Goal: Information Seeking & Learning: Compare options

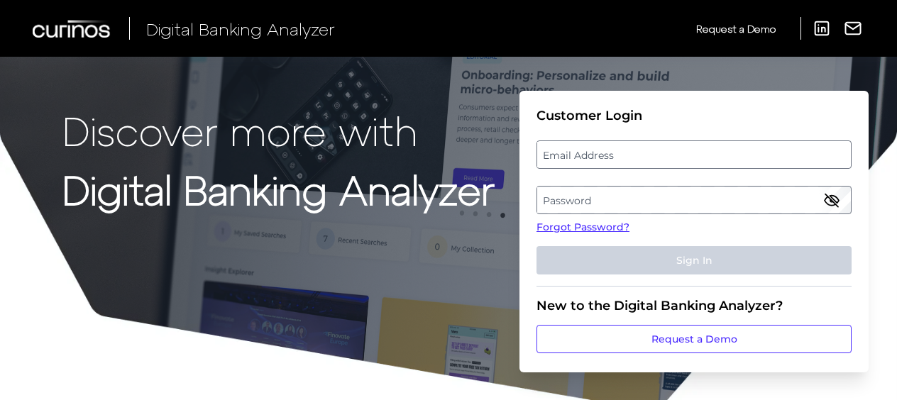
click at [692, 150] on label "Email Address" at bounding box center [693, 155] width 313 height 26
click at [692, 150] on input "email" at bounding box center [694, 155] width 315 height 28
click at [692, 150] on input "Email Address" at bounding box center [694, 155] width 315 height 28
type input "[PERSON_NAME][DOMAIN_NAME][EMAIL_ADDRESS][PERSON_NAME][DOMAIN_NAME]"
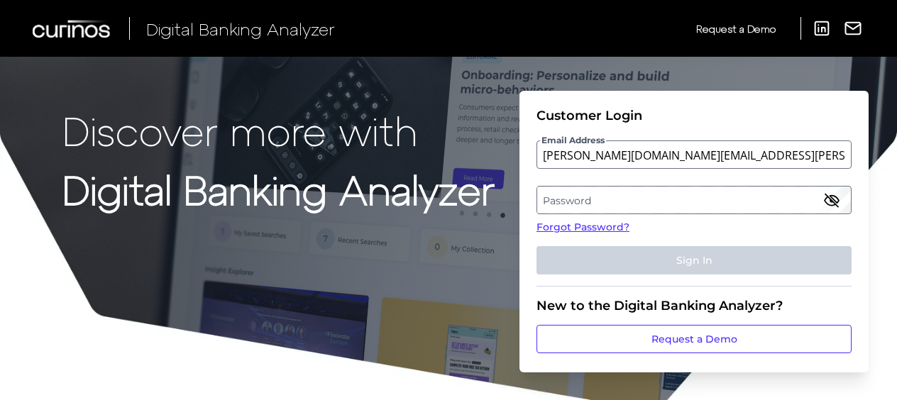
click at [674, 189] on label "Password" at bounding box center [693, 200] width 313 height 26
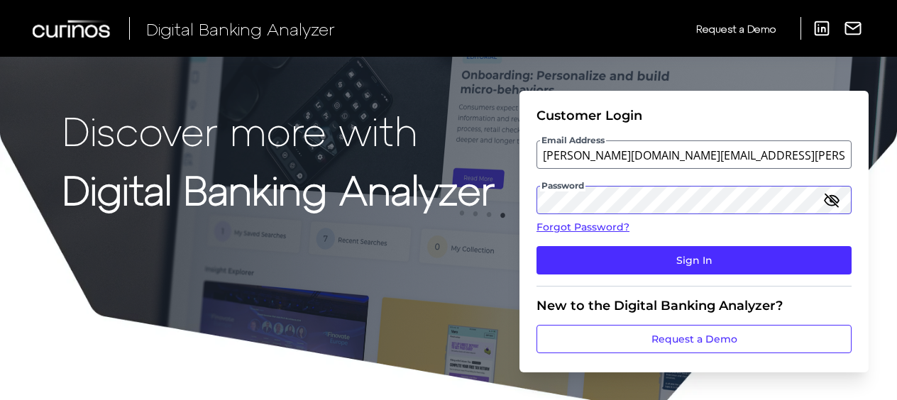
click at [537, 246] on button "Sign In" at bounding box center [694, 260] width 315 height 28
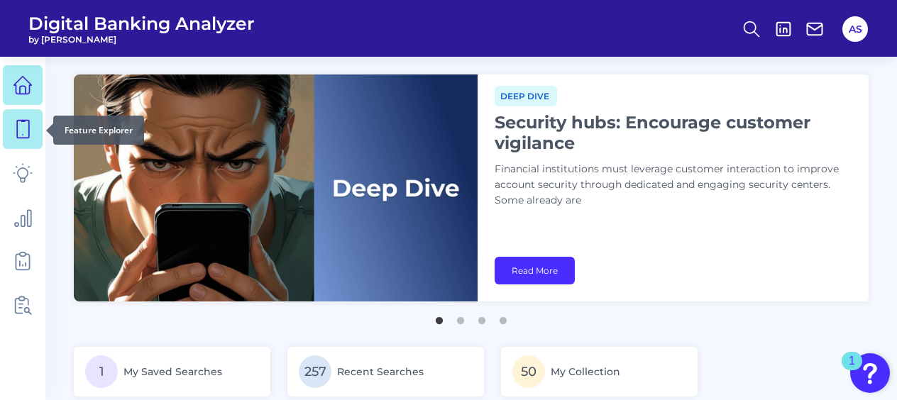
click at [26, 123] on icon at bounding box center [23, 129] width 20 height 20
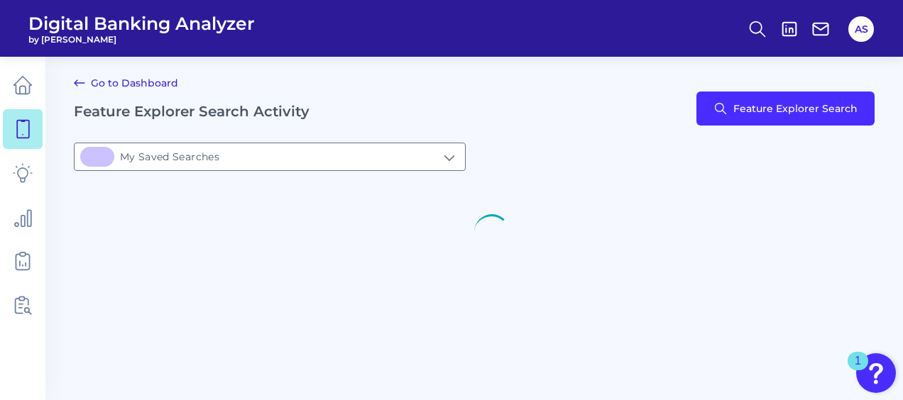
type input "1My Saved Searches"
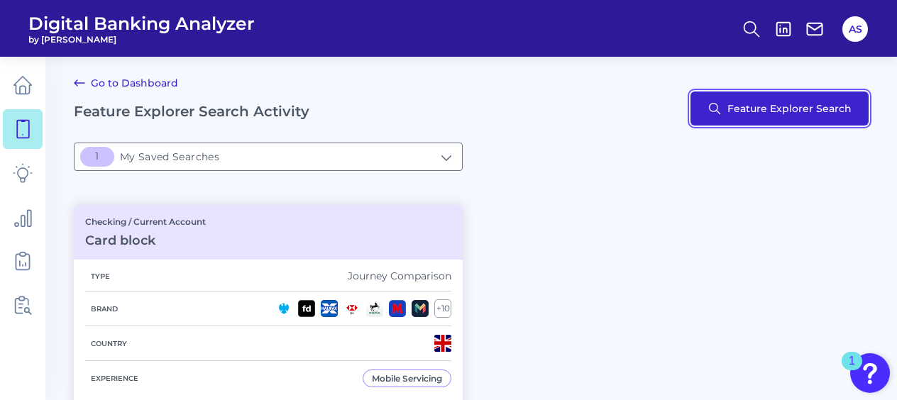
click at [779, 103] on button "Feature Explorer Search" at bounding box center [780, 109] width 178 height 34
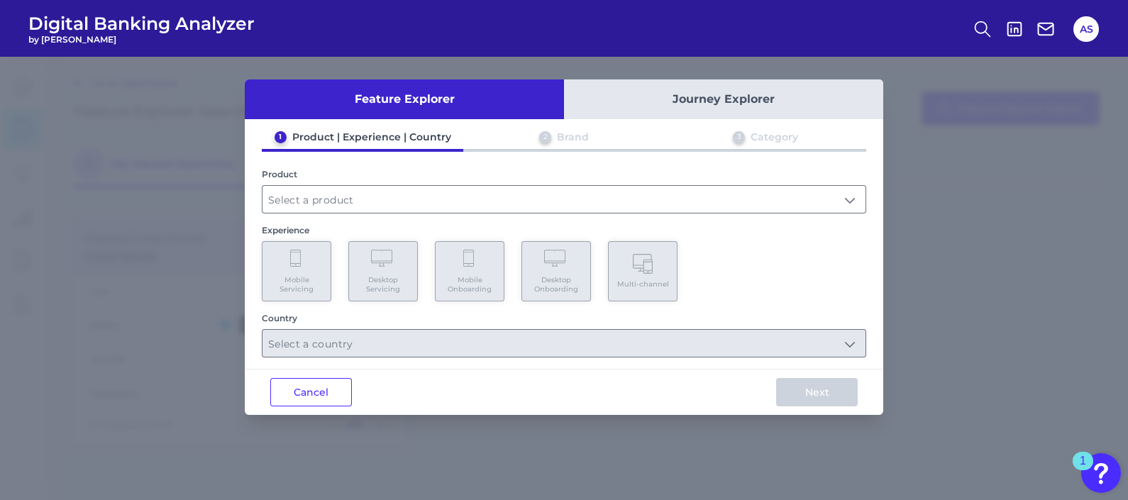
drag, startPoint x: 840, startPoint y: 3, endPoint x: 227, endPoint y: 214, distance: 648.4
click at [187, 220] on div "Feature Explorer Journey Explorer 1 Product | Experience | Country 2 Brand 3 Ca…" at bounding box center [564, 279] width 1128 height 444
click at [493, 177] on div "Product" at bounding box center [564, 174] width 605 height 11
click at [485, 195] on input "text" at bounding box center [564, 199] width 603 height 27
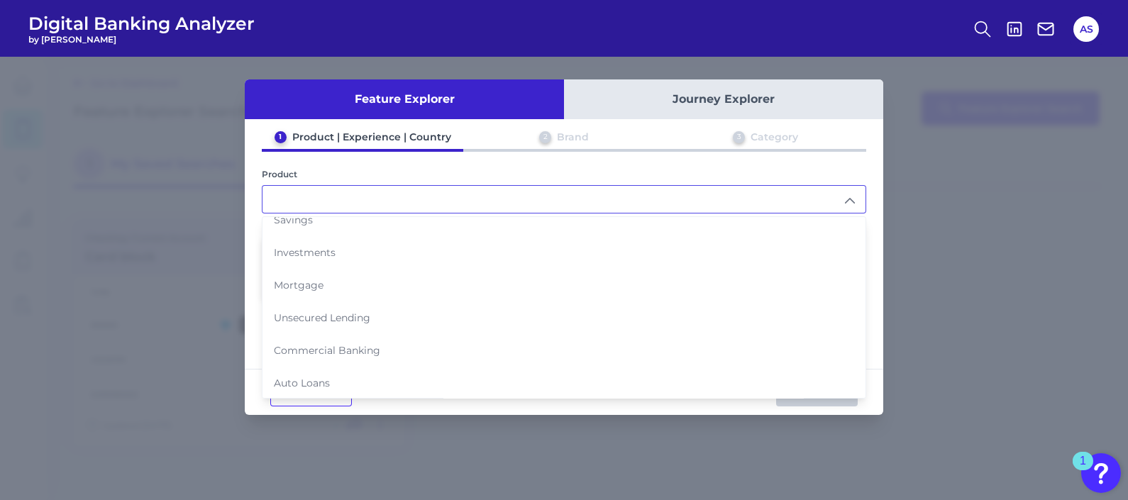
scroll to position [136, 0]
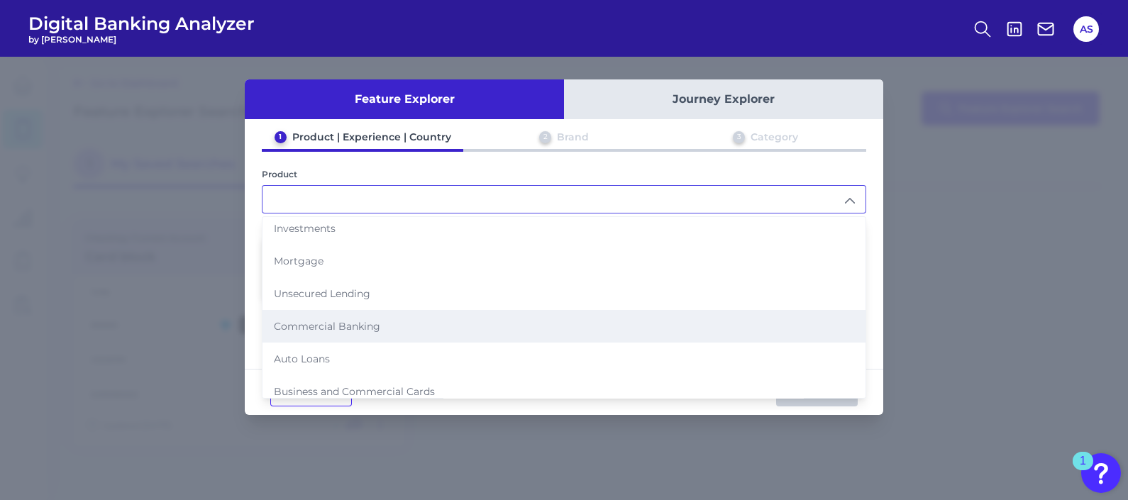
click at [362, 311] on li "Commercial Banking" at bounding box center [564, 326] width 603 height 33
type input "Commercial Banking"
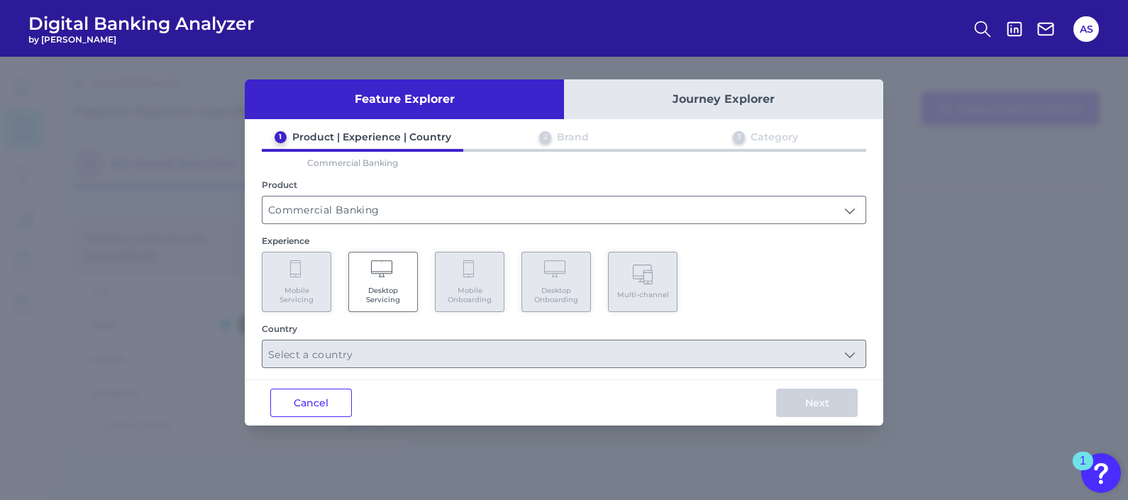
drag, startPoint x: 379, startPoint y: 176, endPoint x: 389, endPoint y: 192, distance: 18.5
click at [385, 182] on div "1 Product | Experience | Country 2 Brand 3 Category Commercial Banking Product …" at bounding box center [564, 250] width 639 height 238
click at [399, 220] on input "Commercial Banking" at bounding box center [564, 210] width 603 height 27
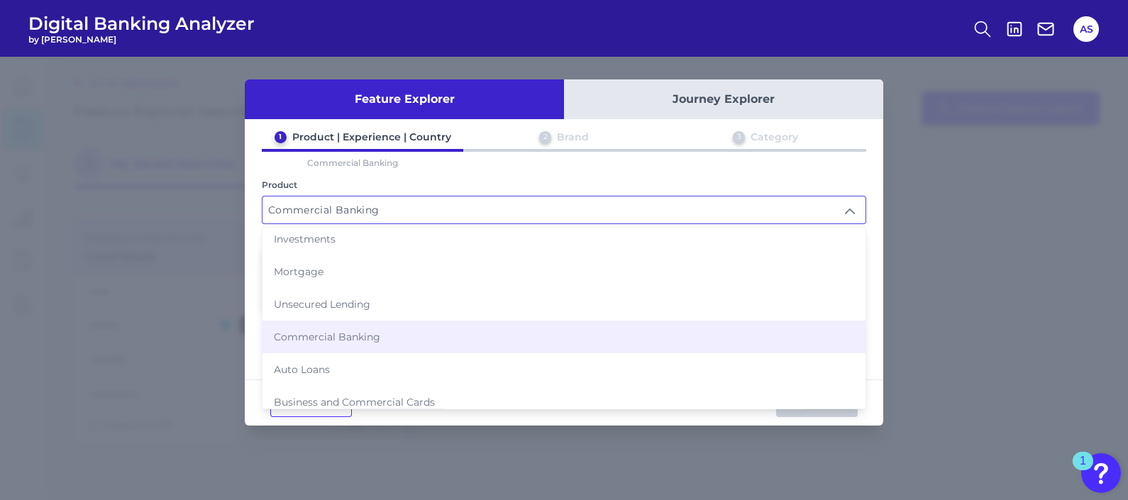
click at [238, 285] on div "Feature Explorer Journey Explorer 1 Product | Experience | Country 2 Brand 3 Ca…" at bounding box center [564, 279] width 1128 height 444
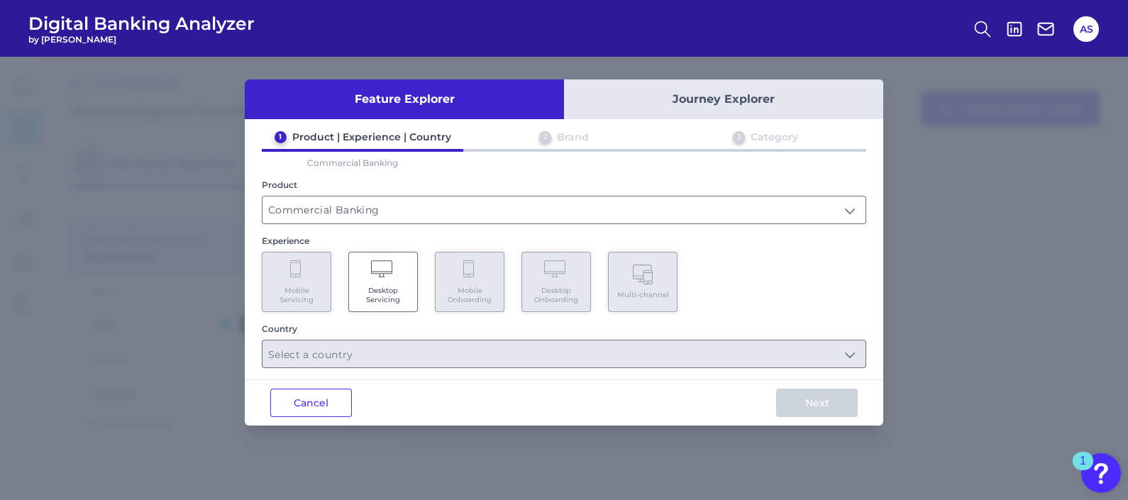
click at [379, 286] on span "Desktop Servicing" at bounding box center [383, 295] width 54 height 18
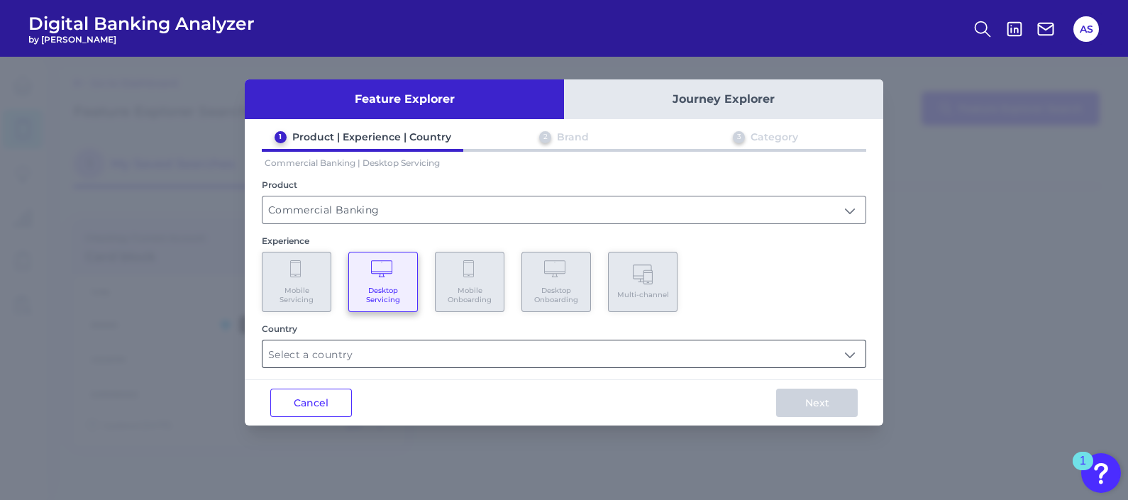
click at [407, 363] on input "text" at bounding box center [564, 354] width 603 height 27
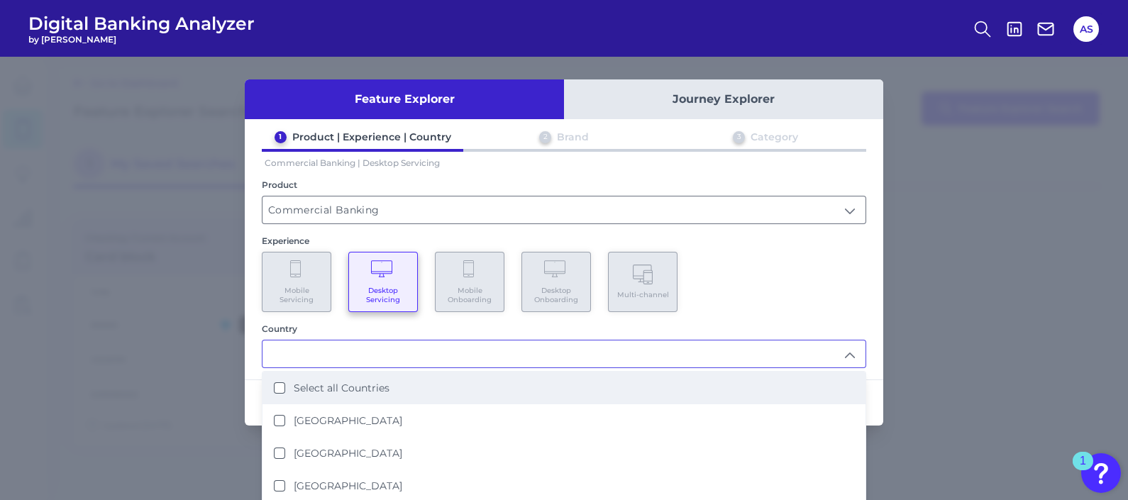
click at [281, 383] on Countries "Select all Countries" at bounding box center [279, 388] width 11 height 11
type input "Select all Countries"
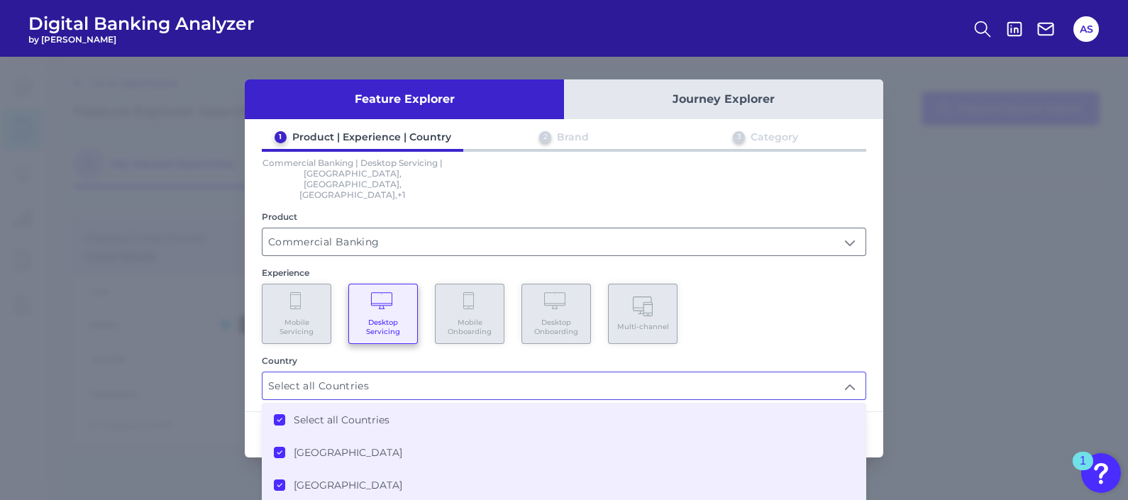
click at [794, 312] on div "Mobile Servicing Desktop Servicing Mobile Onboarding Desktop Onboarding Multi-c…" at bounding box center [564, 314] width 605 height 60
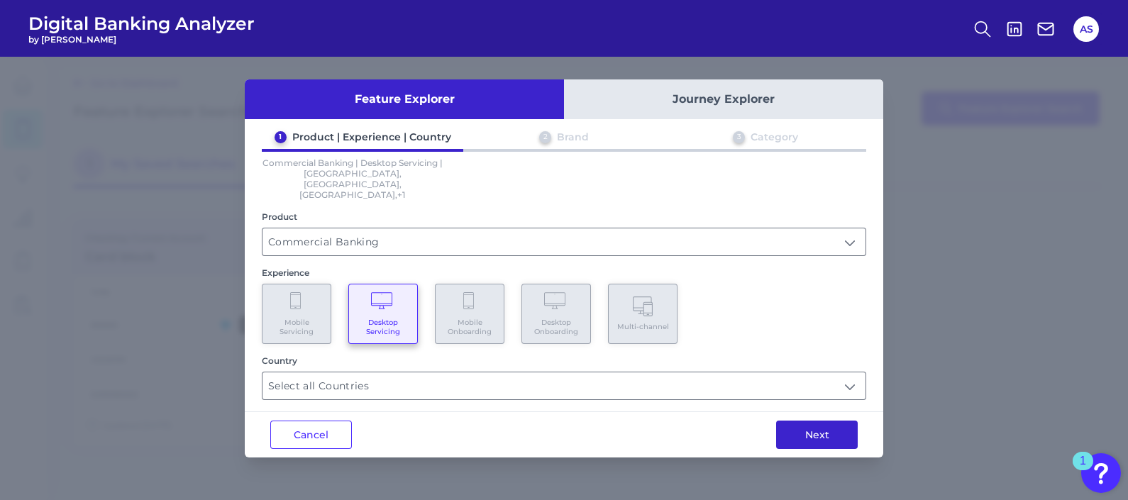
click at [806, 400] on button "Next" at bounding box center [817, 435] width 82 height 28
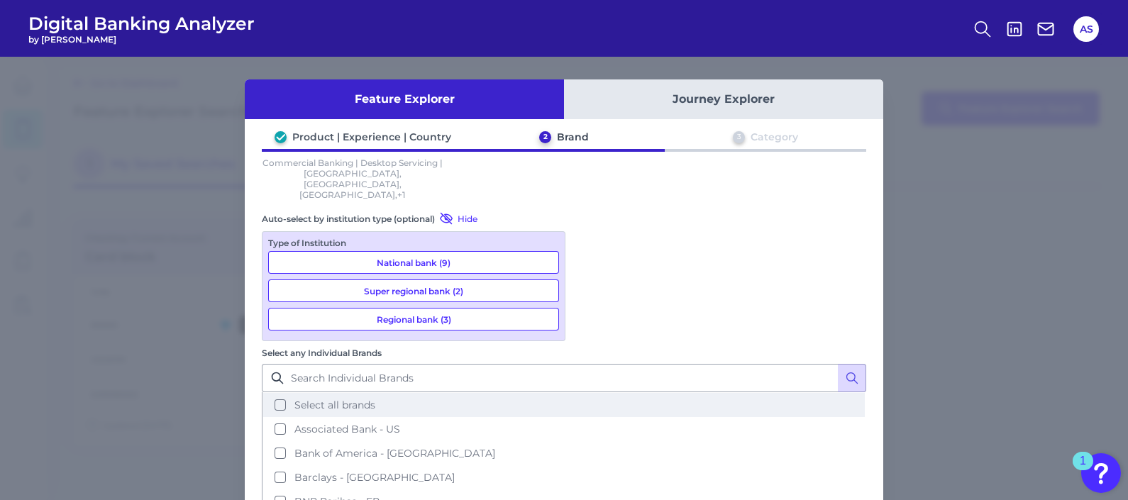
click at [582, 393] on button "Select all brands" at bounding box center [564, 405] width 602 height 24
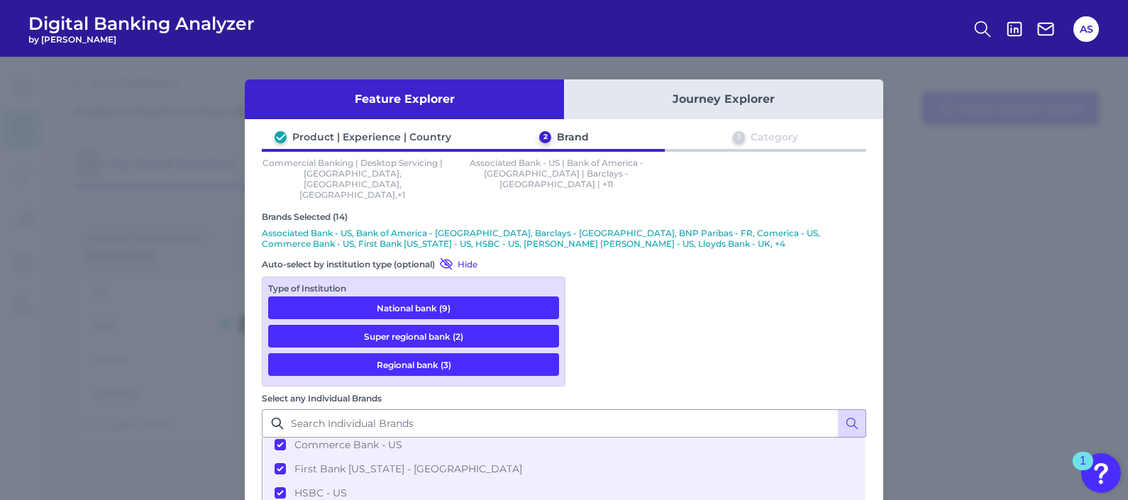
scroll to position [62, 0]
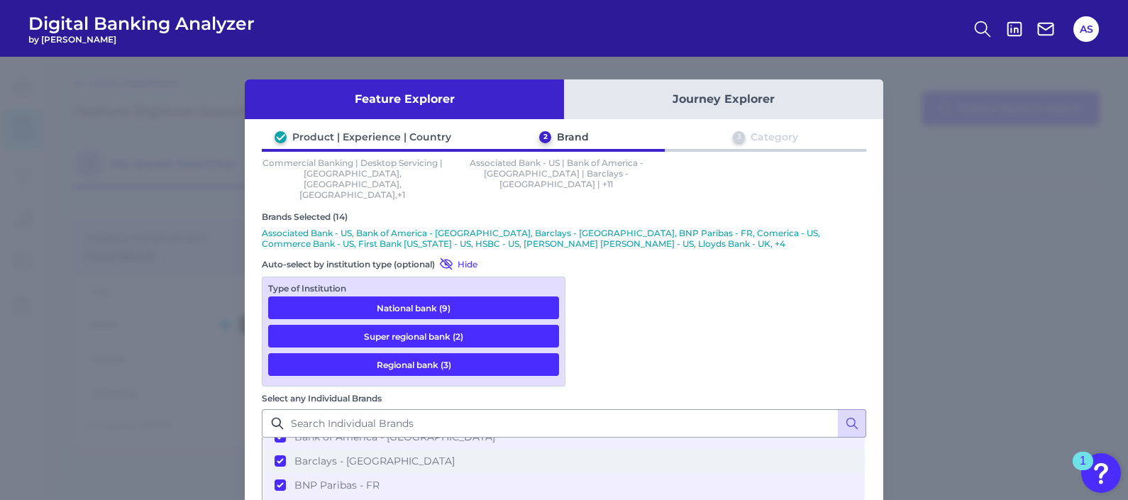
click at [582, 400] on button "Barclays - [GEOGRAPHIC_DATA]" at bounding box center [564, 461] width 602 height 24
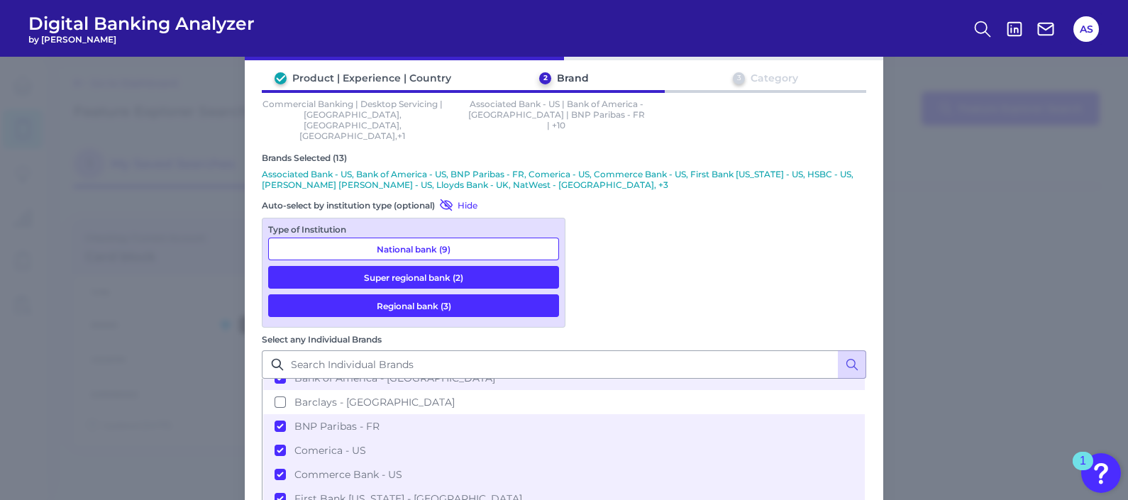
scroll to position [60, 0]
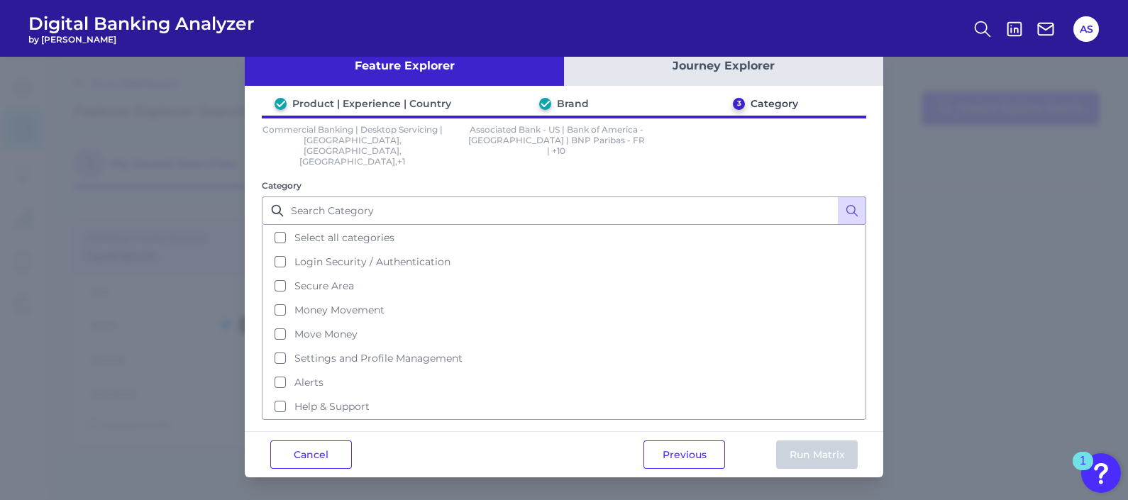
scroll to position [0, 0]
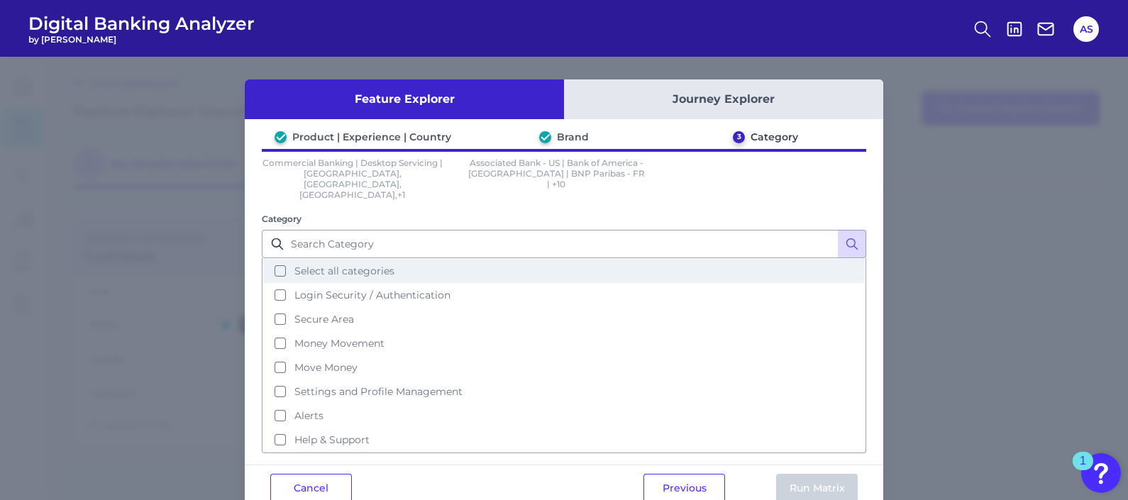
click at [426, 259] on button "Select all categories" at bounding box center [564, 271] width 602 height 24
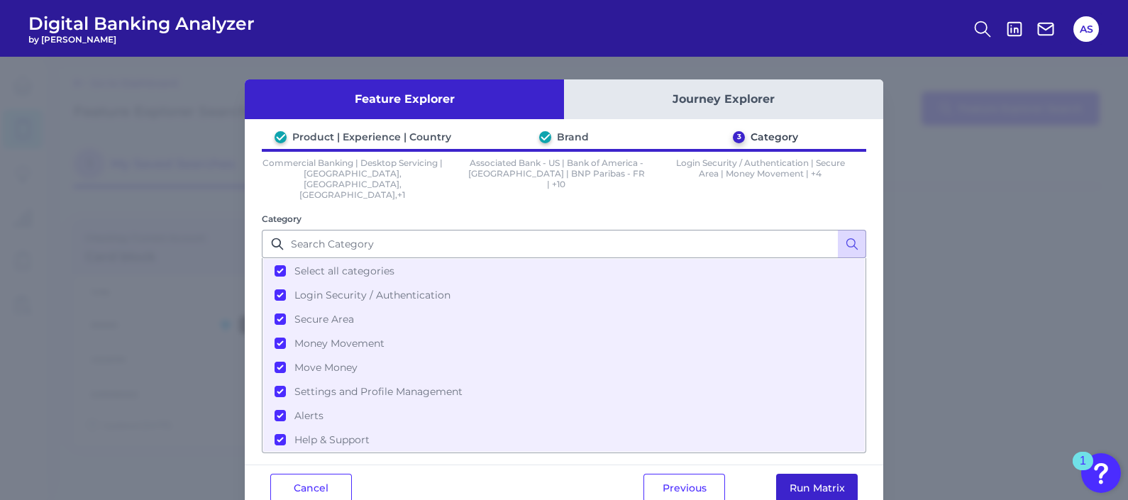
click at [822, 400] on button "Run Matrix" at bounding box center [817, 488] width 82 height 28
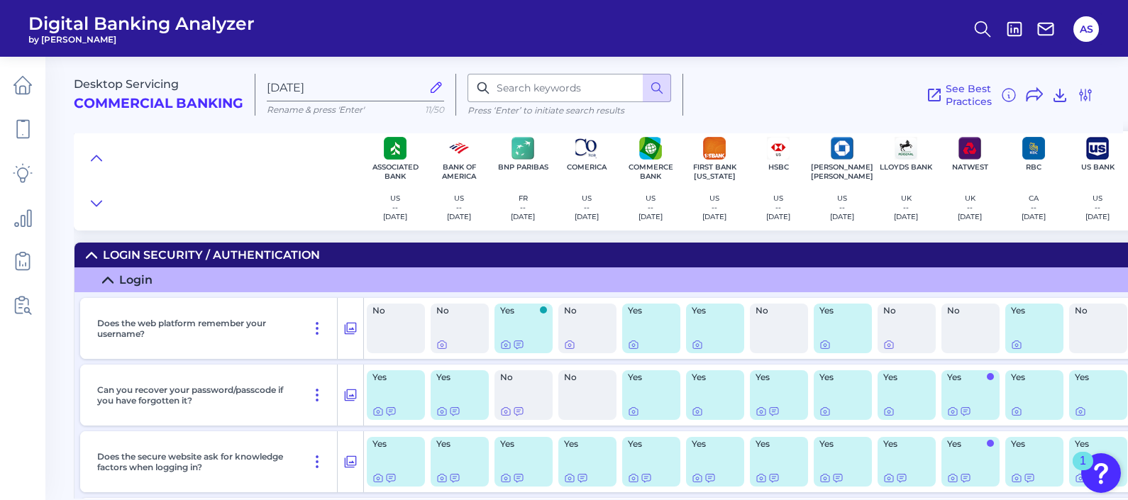
click at [106, 279] on icon at bounding box center [108, 279] width 10 height 5
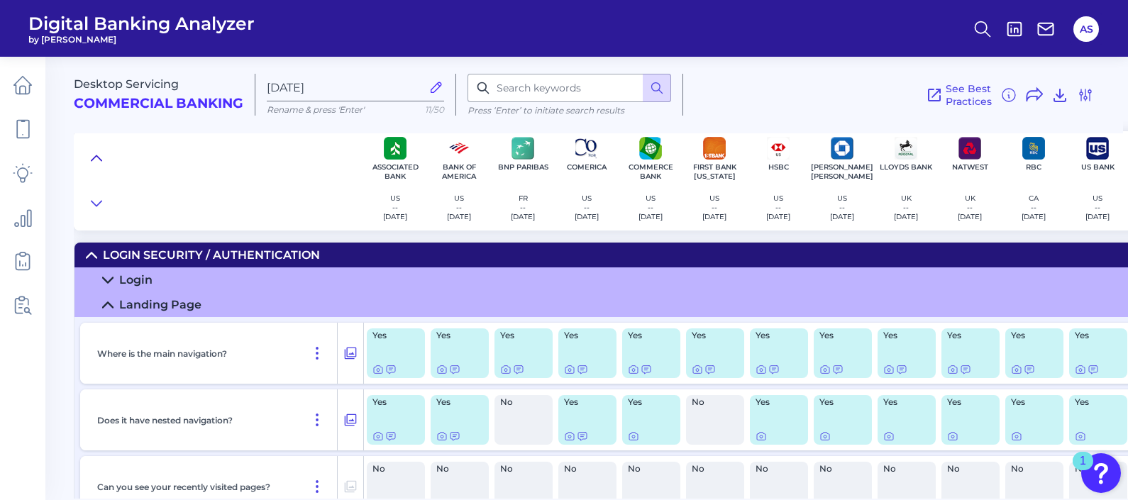
click at [103, 158] on button at bounding box center [96, 158] width 23 height 20
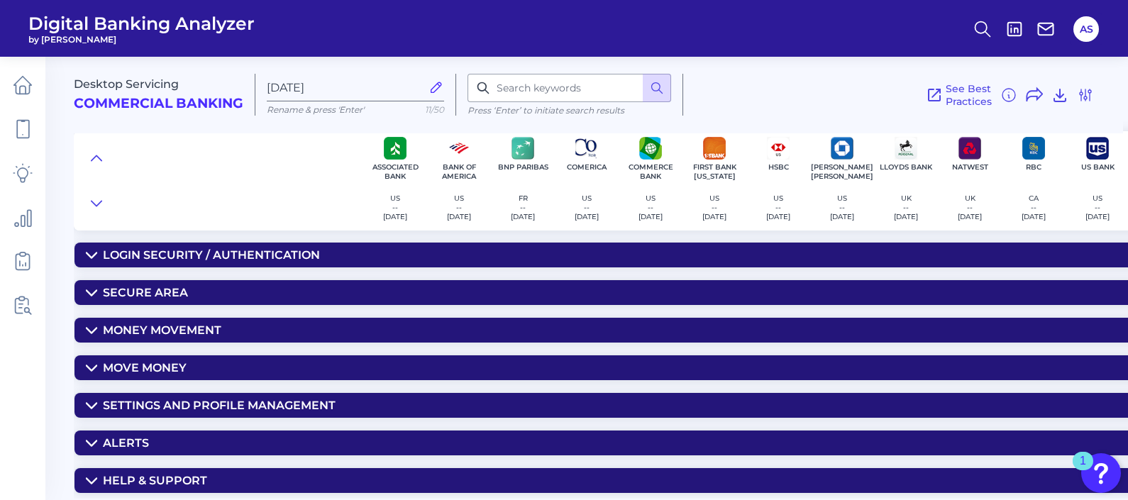
click at [88, 291] on icon at bounding box center [91, 292] width 11 height 11
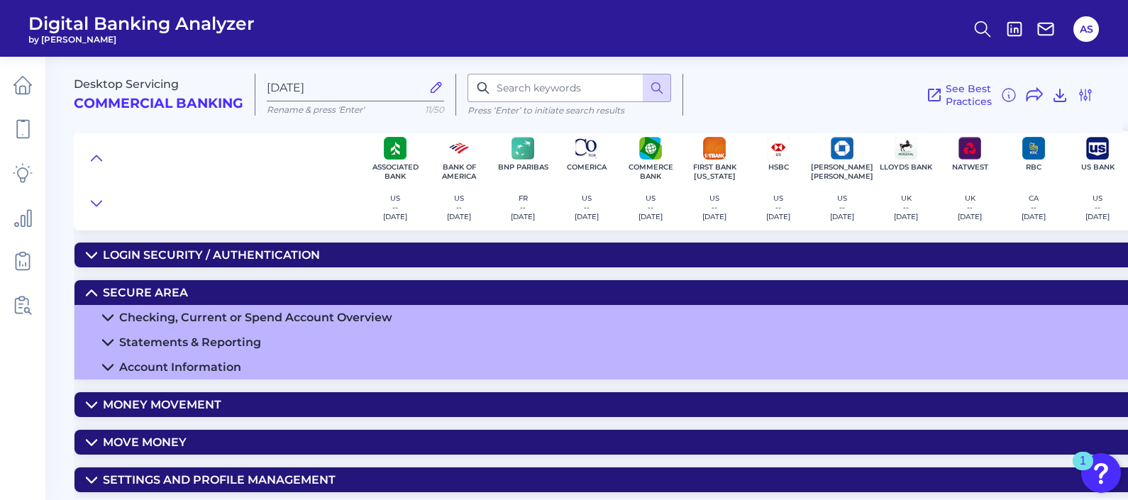
click at [105, 341] on icon at bounding box center [107, 342] width 11 height 11
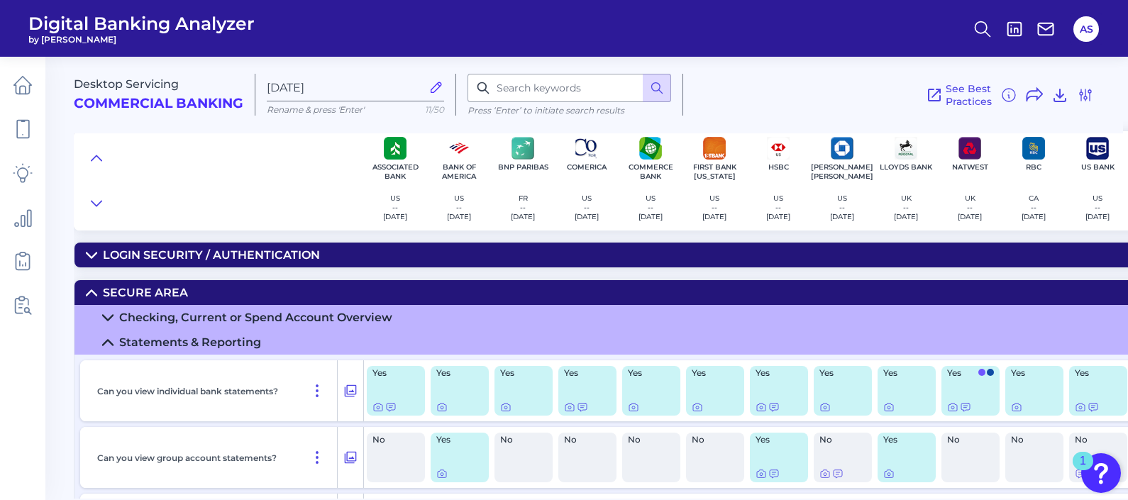
scroll to position [88, 0]
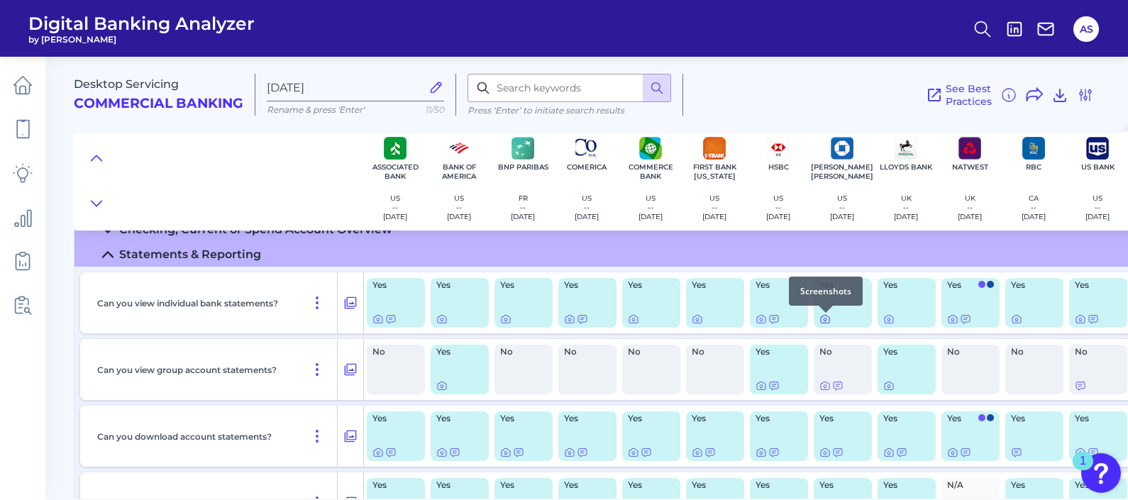
click at [825, 319] on icon at bounding box center [825, 319] width 11 height 11
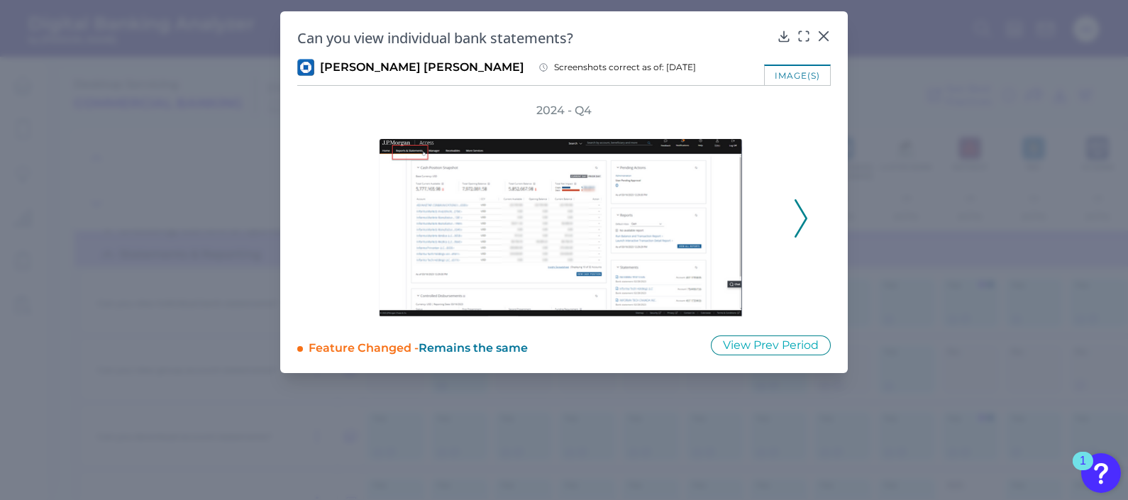
click at [805, 213] on polyline at bounding box center [801, 218] width 11 height 36
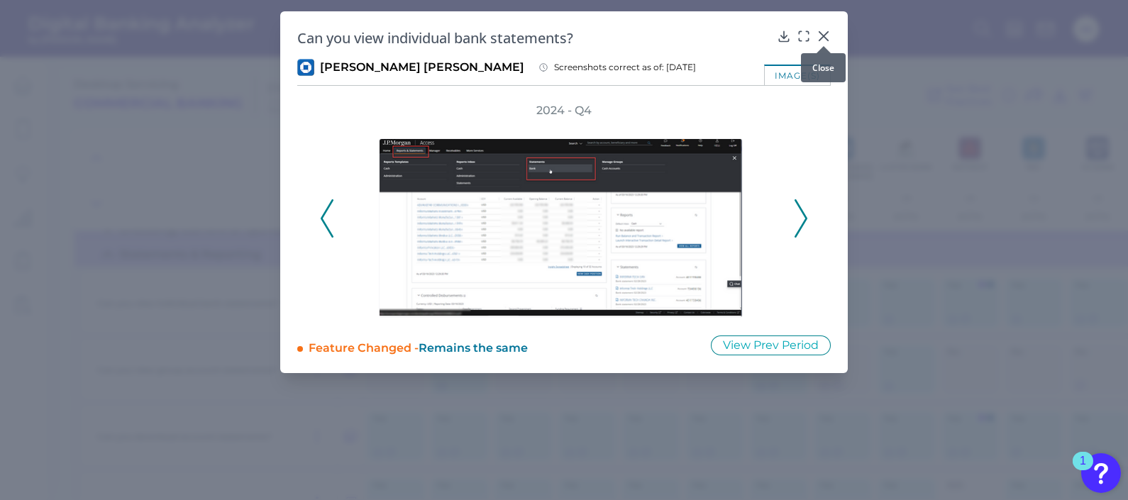
click at [821, 33] on icon at bounding box center [824, 36] width 14 height 14
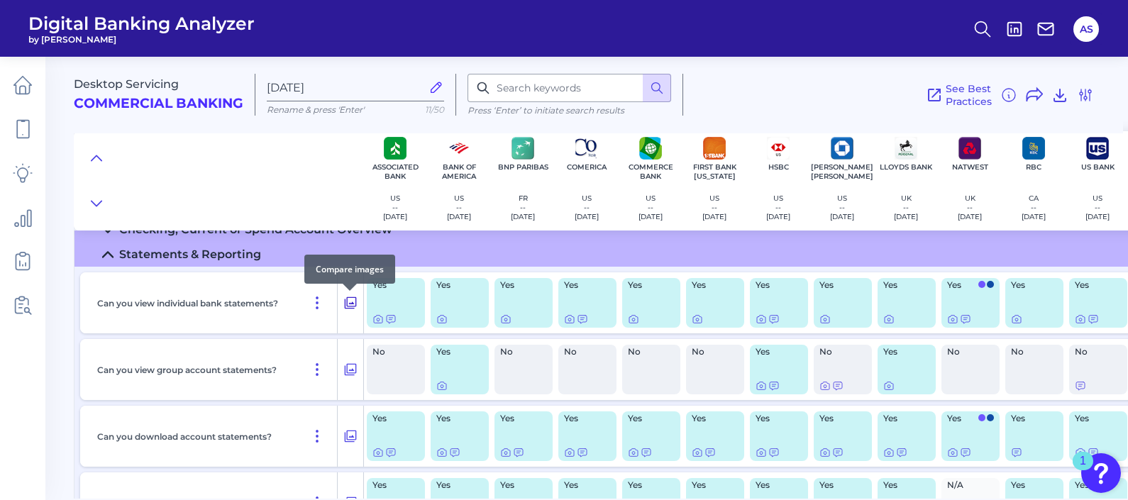
click at [350, 306] on icon at bounding box center [351, 303] width 14 height 17
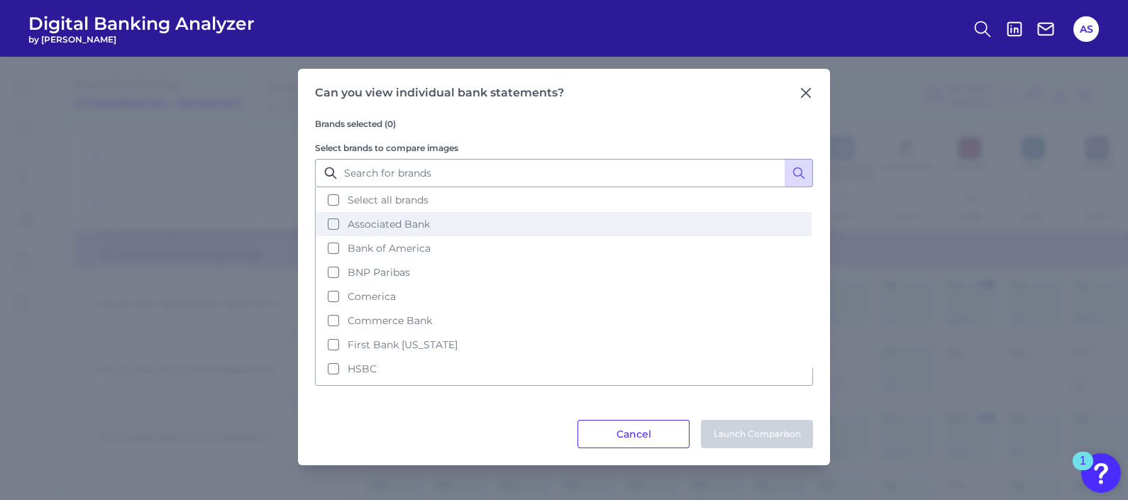
click at [326, 229] on button "Associated Bank" at bounding box center [564, 224] width 495 height 24
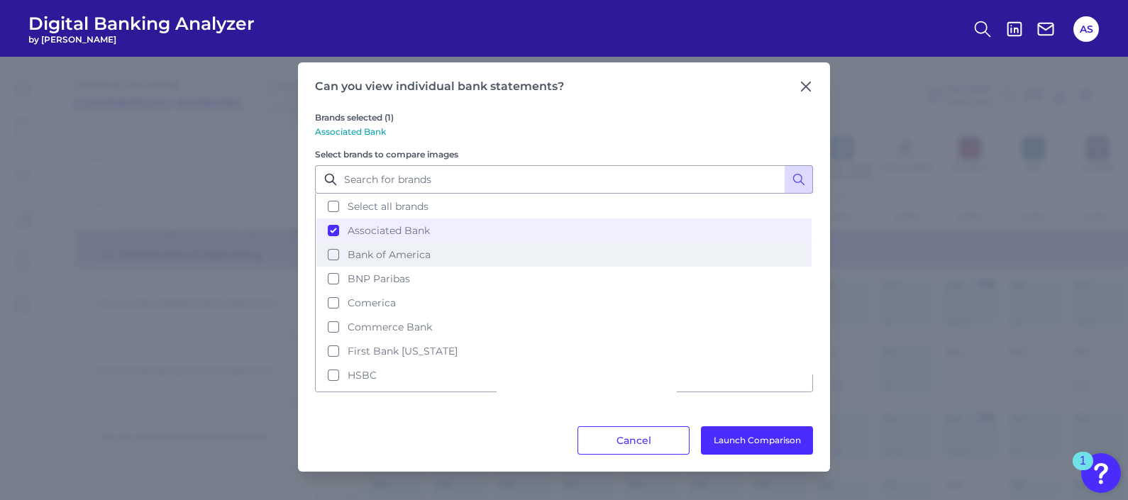
click at [329, 253] on button "Bank of America" at bounding box center [564, 255] width 495 height 24
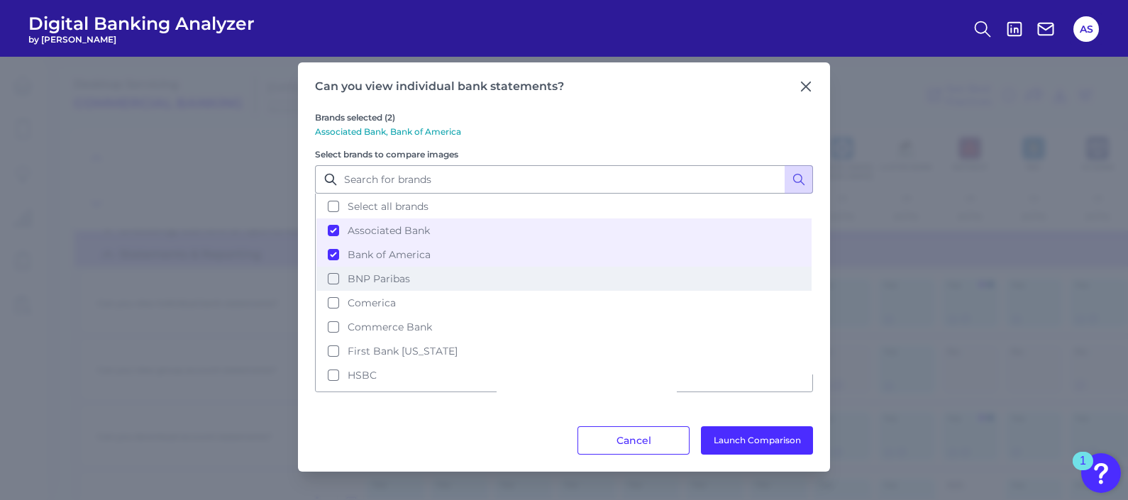
click at [328, 273] on button "BNP Paribas" at bounding box center [564, 279] width 495 height 24
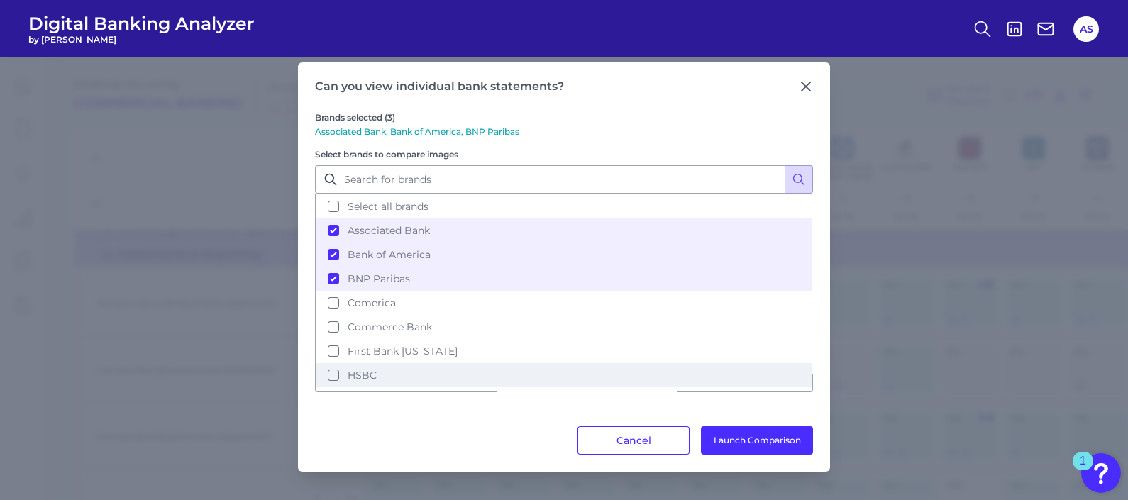
click at [332, 366] on button "HSBC" at bounding box center [564, 375] width 495 height 24
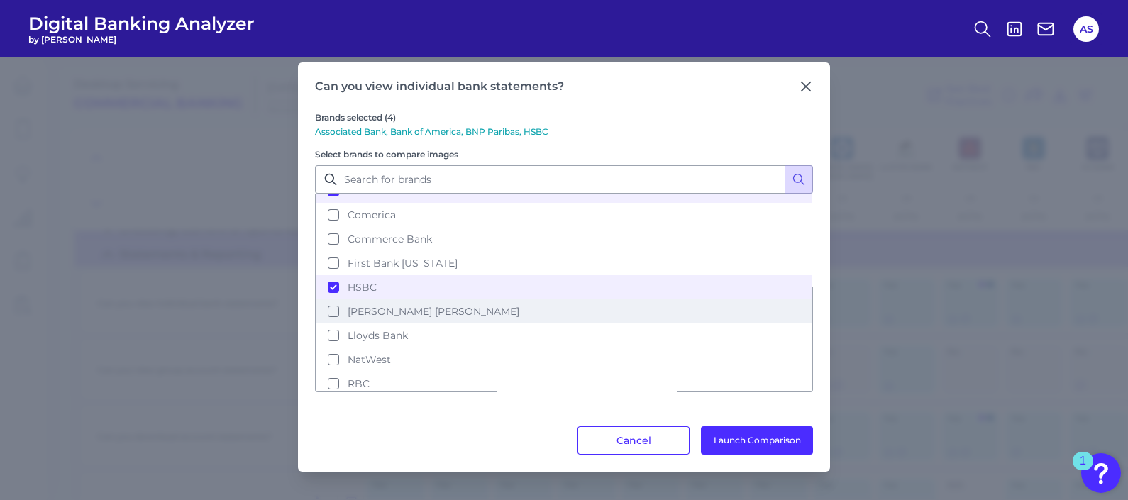
click at [327, 299] on button "[PERSON_NAME] [PERSON_NAME]" at bounding box center [564, 311] width 495 height 24
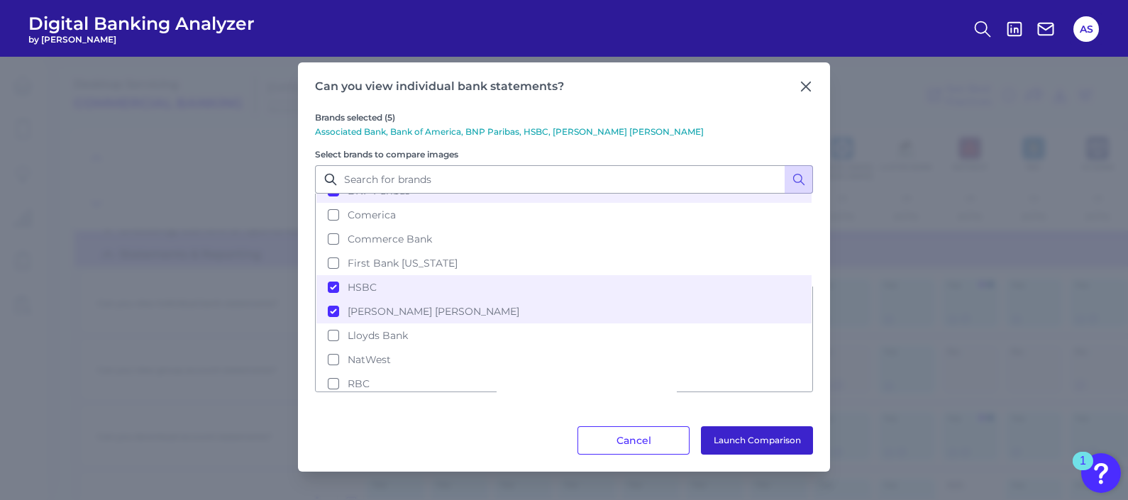
click at [756, 400] on button "Launch Comparison" at bounding box center [757, 441] width 112 height 28
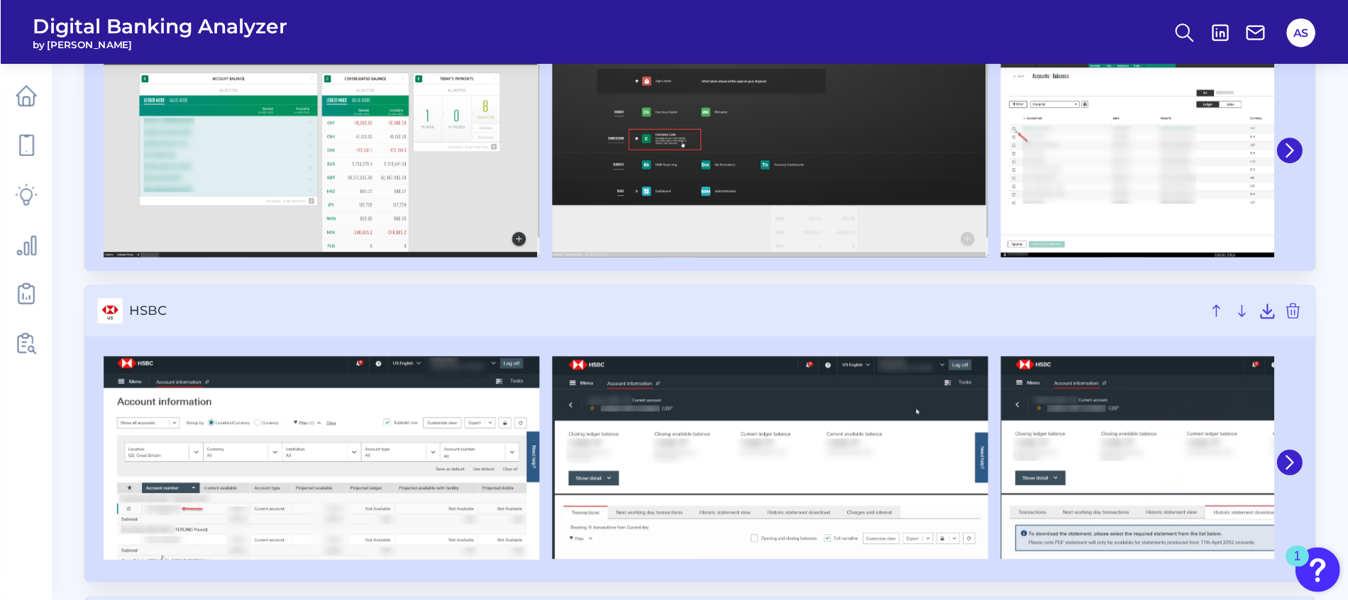
scroll to position [764, 0]
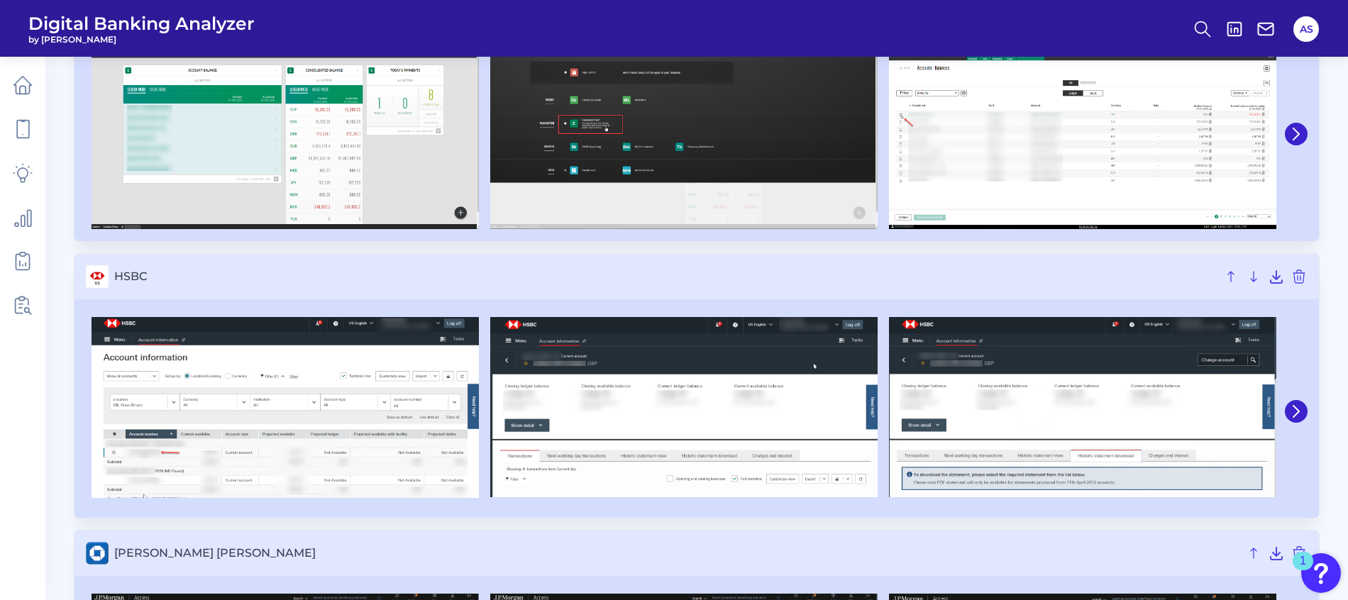
drag, startPoint x: 1068, startPoint y: 2, endPoint x: 1304, endPoint y: 203, distance: 309.6
click at [1128, 155] on main "Desktop Servicing Commercial Banking Aug 26 2025 Rename & press 'Enter' 11/50 C…" at bounding box center [674, 27] width 1348 height 1582
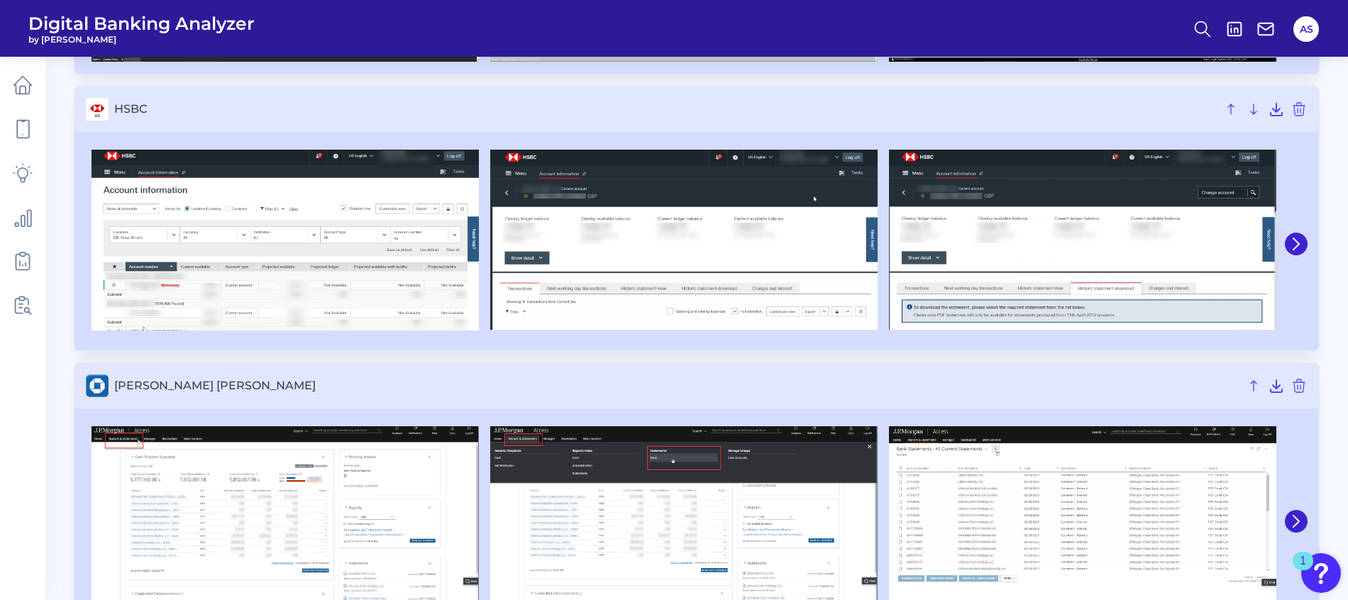
scroll to position [982, 0]
